Goal: Task Accomplishment & Management: Complete application form

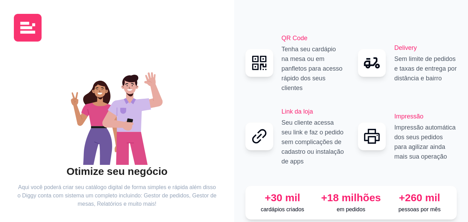
scroll to position [42, 0]
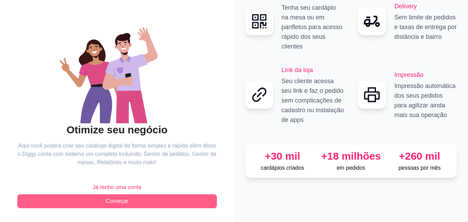
click at [192, 195] on button "Começar" at bounding box center [117, 201] width 200 height 14
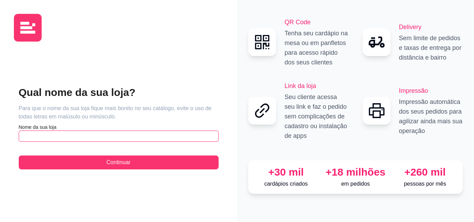
click at [150, 133] on input "text" at bounding box center [119, 136] width 200 height 11
type input "Nick Rick Açai"
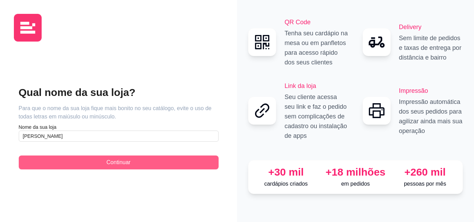
click at [173, 160] on button "Continuar" at bounding box center [119, 163] width 200 height 14
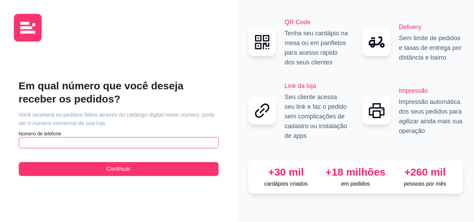
click at [176, 143] on input "text" at bounding box center [119, 142] width 200 height 11
type input "(48) 9 3618-0498"
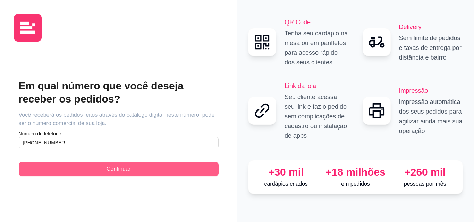
click at [184, 167] on button "Continuar" at bounding box center [119, 169] width 200 height 14
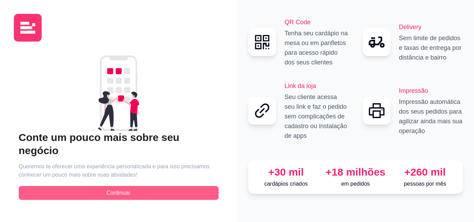
click at [189, 186] on button "Continuar" at bounding box center [119, 193] width 200 height 14
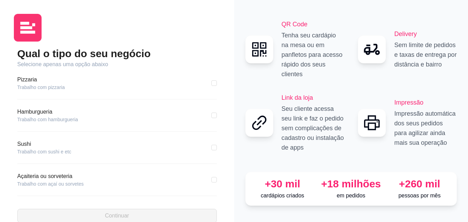
click at [59, 176] on article "Açaiteria ou sorveteria" at bounding box center [50, 176] width 67 height 8
click at [23, 178] on article "Açaiteria ou sorveteria" at bounding box center [50, 176] width 67 height 8
click at [121, 177] on div "Açaiteria ou sorveteria Trabalho com açaí ou sorvetes" at bounding box center [117, 179] width 200 height 15
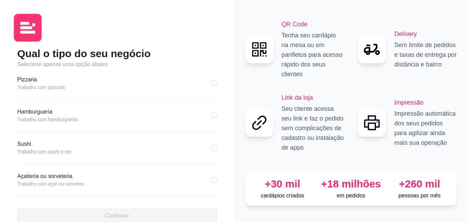
click at [121, 177] on div "Açaiteria ou sorveteria Trabalho com açaí ou sorvetes" at bounding box center [117, 179] width 200 height 15
click at [211, 178] on input "checkbox" at bounding box center [214, 180] width 6 height 6
checkbox input "true"
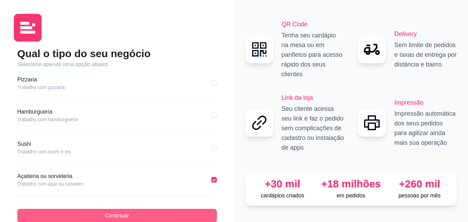
click at [187, 214] on button "Continuar" at bounding box center [117, 216] width 200 height 14
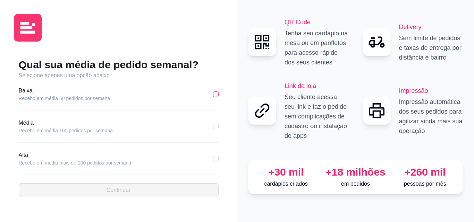
click at [215, 92] on input "checkbox" at bounding box center [216, 95] width 6 height 6
checkbox input "true"
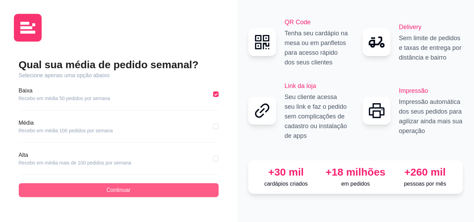
click at [185, 188] on button "Continuar" at bounding box center [119, 190] width 200 height 14
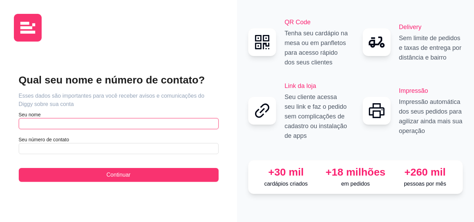
click at [185, 123] on input "text" at bounding box center [119, 123] width 200 height 11
type input "Amanda"
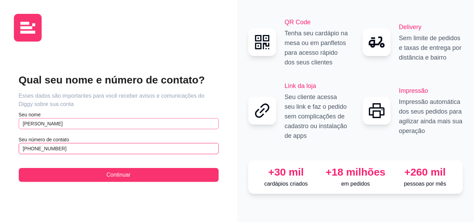
type input "(48) 9 9929-1100"
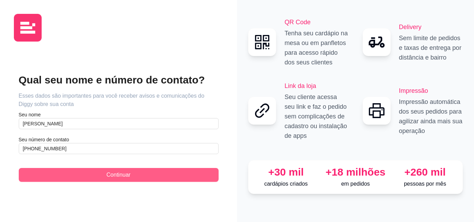
click at [190, 176] on button "Continuar" at bounding box center [119, 175] width 200 height 14
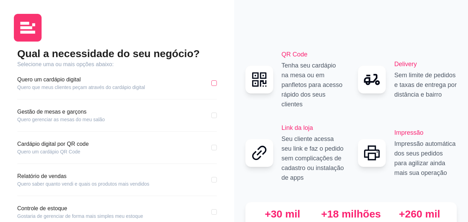
click at [217, 83] on input "checkbox" at bounding box center [214, 83] width 6 height 6
checkbox input "true"
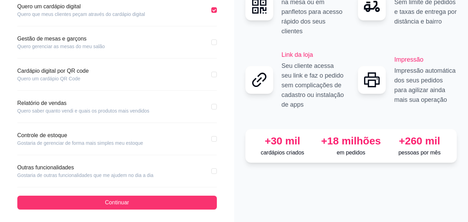
scroll to position [75, 0]
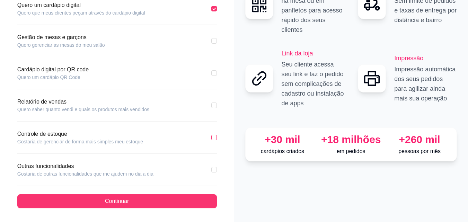
click at [214, 137] on input "checkbox" at bounding box center [214, 138] width 6 height 6
checkbox input "true"
click at [214, 104] on input "checkbox" at bounding box center [214, 106] width 6 height 6
checkbox input "true"
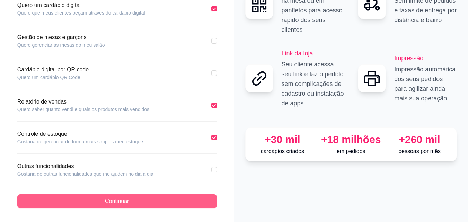
click at [192, 198] on button "Continuar" at bounding box center [117, 201] width 200 height 14
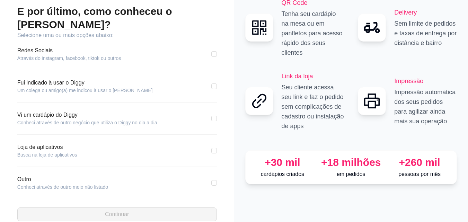
click at [191, 168] on div "E por último, como conheceu o Diggy? Selecione uma ou mais opções abaixo: Redes…" at bounding box center [117, 113] width 200 height 217
click at [191, 175] on div "Outro Conheci através de outro meio não listado" at bounding box center [117, 182] width 200 height 15
click at [212, 180] on input "checkbox" at bounding box center [214, 183] width 6 height 6
checkbox input "true"
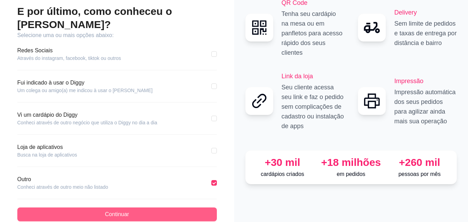
click at [197, 208] on button "Continuar" at bounding box center [117, 215] width 200 height 14
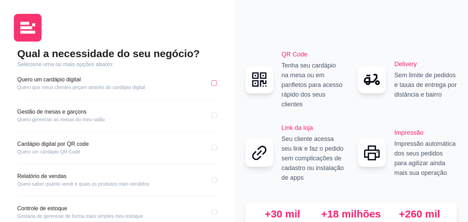
click at [214, 85] on input "checkbox" at bounding box center [214, 83] width 6 height 6
checkbox input "true"
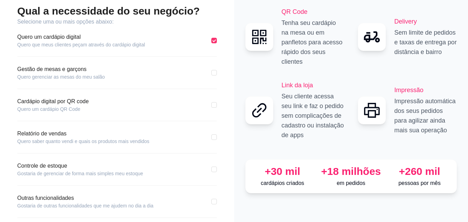
scroll to position [75, 0]
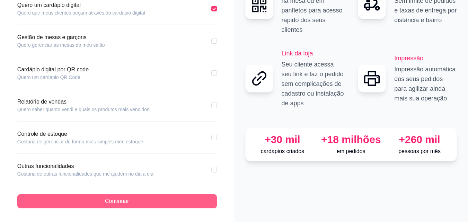
click at [210, 199] on button "Continuar" at bounding box center [117, 201] width 200 height 14
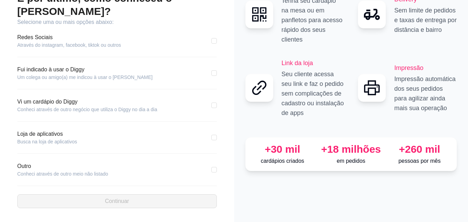
scroll to position [42, 0]
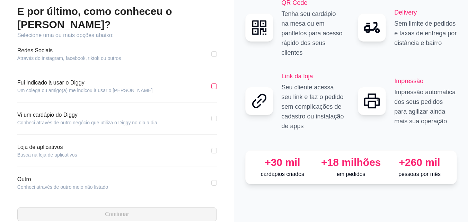
click at [215, 84] on input "checkbox" at bounding box center [214, 87] width 6 height 6
checkbox input "true"
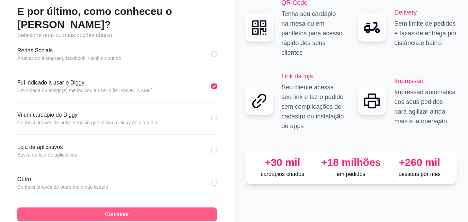
click at [189, 208] on button "Continuar" at bounding box center [117, 215] width 200 height 14
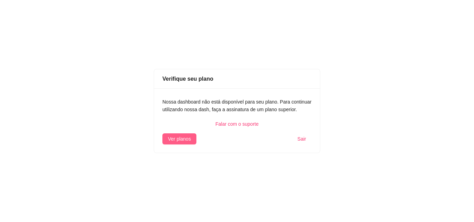
click at [172, 140] on span "Ver planos" at bounding box center [179, 139] width 23 height 8
click at [185, 141] on span "Ver planos" at bounding box center [179, 139] width 23 height 8
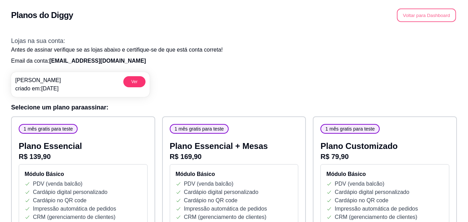
click at [405, 14] on button "Voltar para Dashboard" at bounding box center [426, 16] width 59 height 14
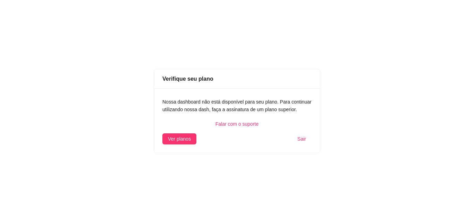
click at [295, 135] on button "Sair" at bounding box center [302, 138] width 20 height 11
